Goal: Entertainment & Leisure: Consume media (video, audio)

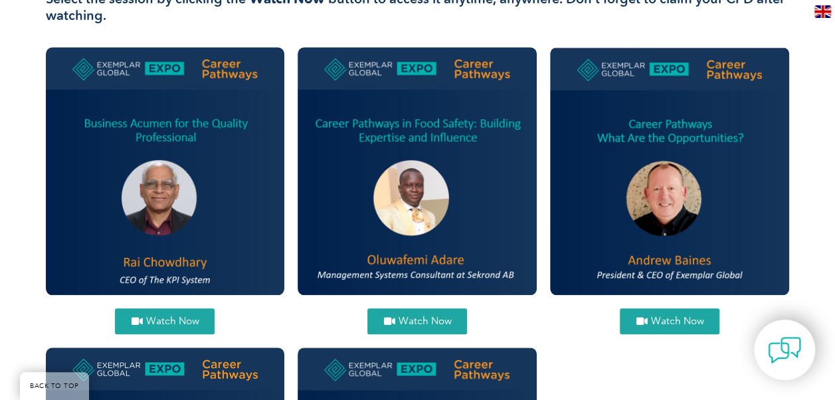
scroll to position [531, 0]
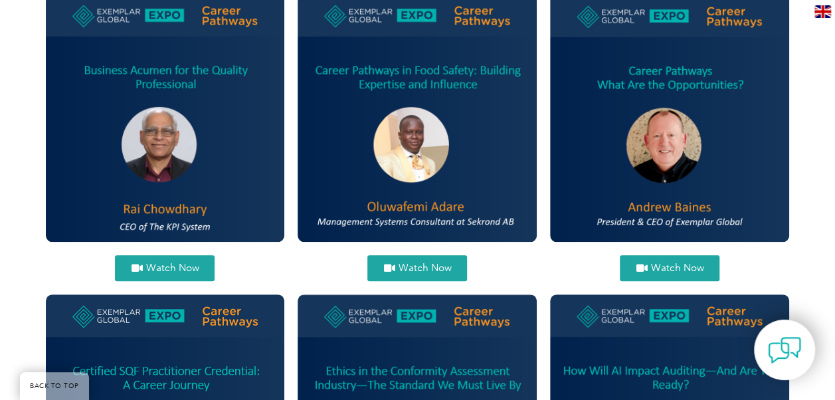
click at [199, 266] on link "Watch Now" at bounding box center [165, 268] width 100 height 26
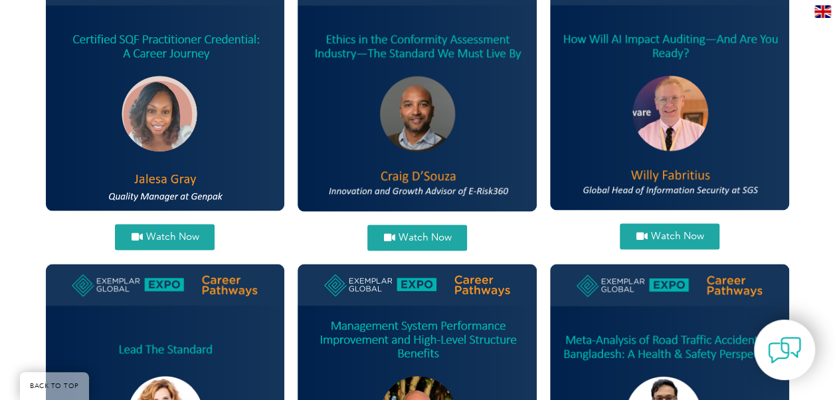
scroll to position [863, 0]
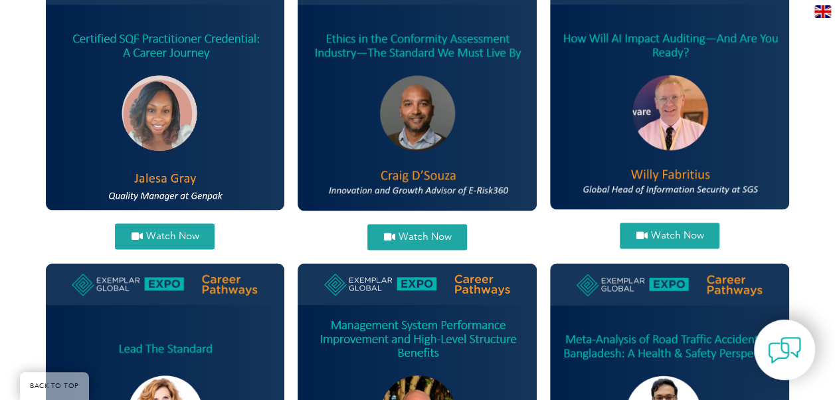
click at [682, 234] on span "Watch Now" at bounding box center [676, 235] width 53 height 10
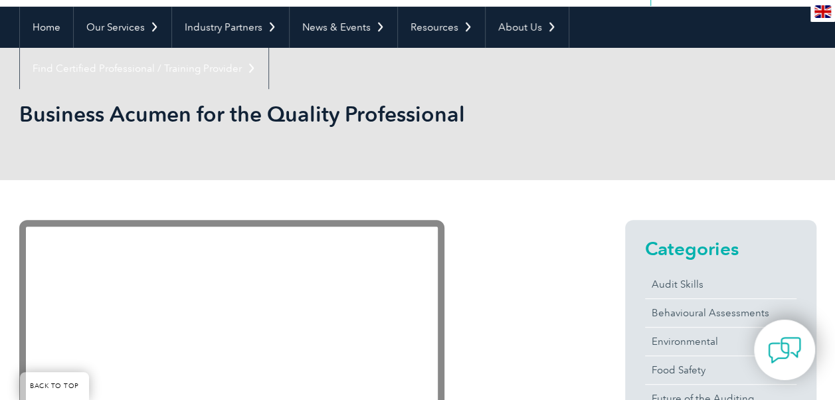
scroll to position [199, 0]
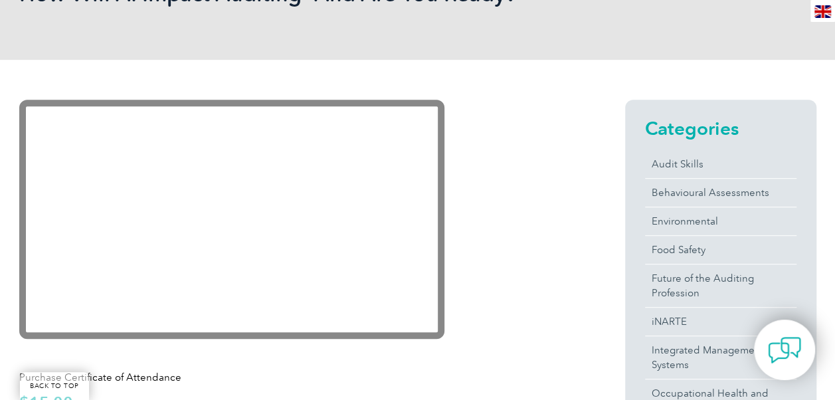
scroll to position [266, 0]
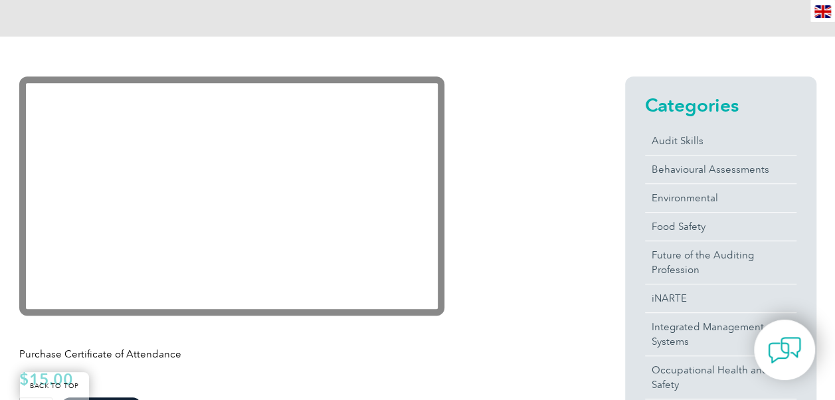
scroll to position [266, 0]
